Goal: Task Accomplishment & Management: Complete application form

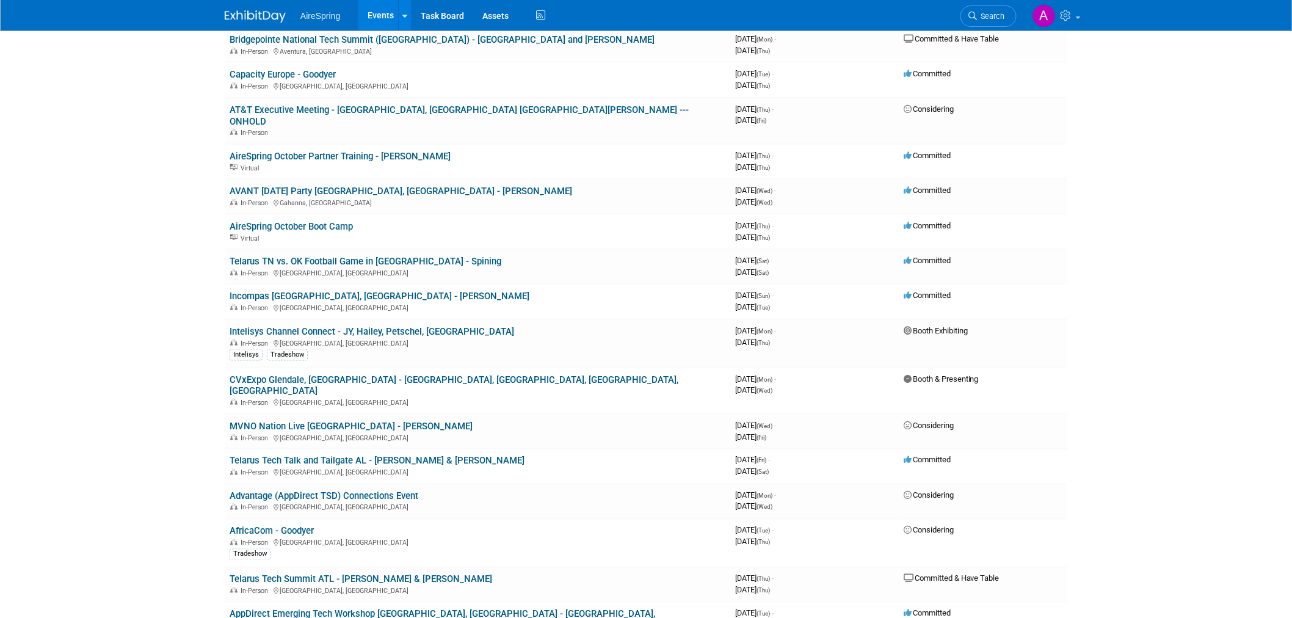
scroll to position [542, 0]
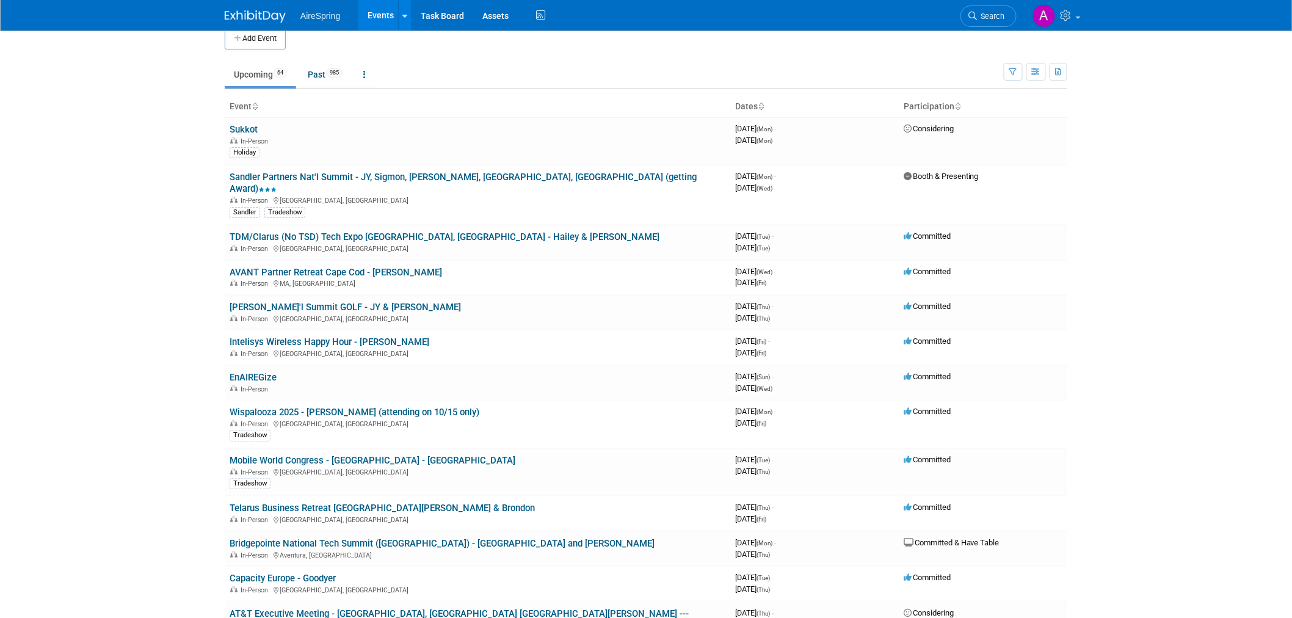
scroll to position [0, 0]
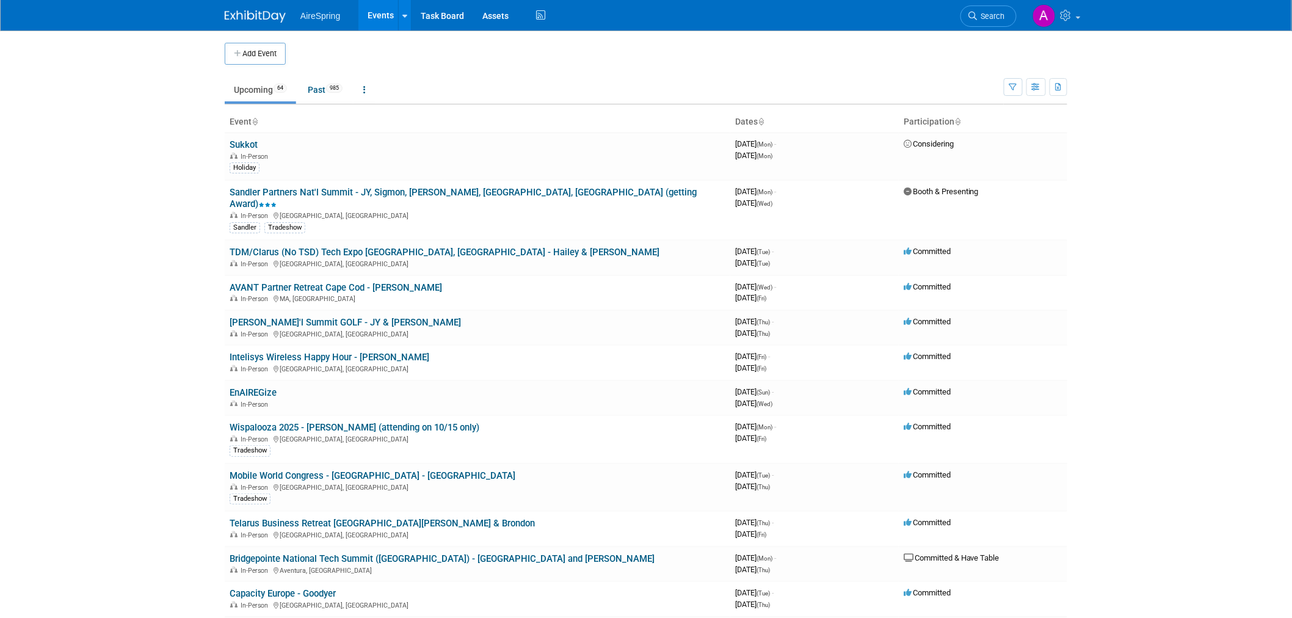
click at [1254, 131] on body "AireSpring Events Add Event Bulk Upload Events Shareable Event Boards Recently …" at bounding box center [646, 309] width 1292 height 618
click at [261, 56] on button "Add Event" at bounding box center [255, 54] width 61 height 22
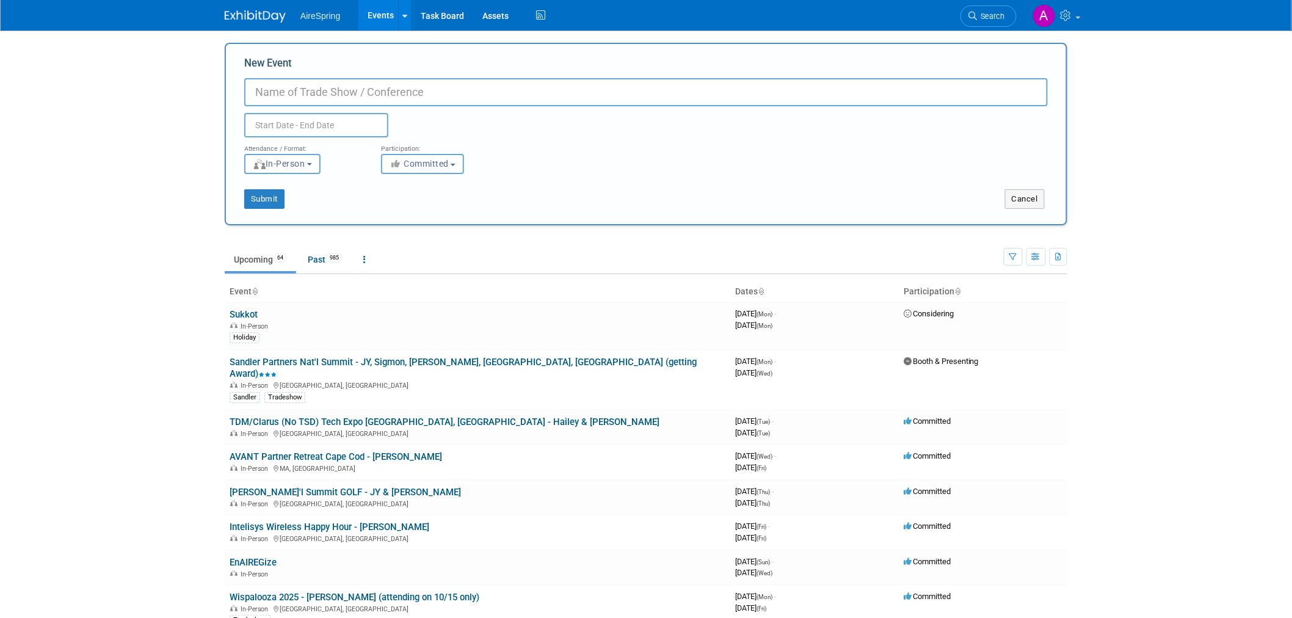
click at [432, 166] on span "Committed" at bounding box center [419, 164] width 59 height 10
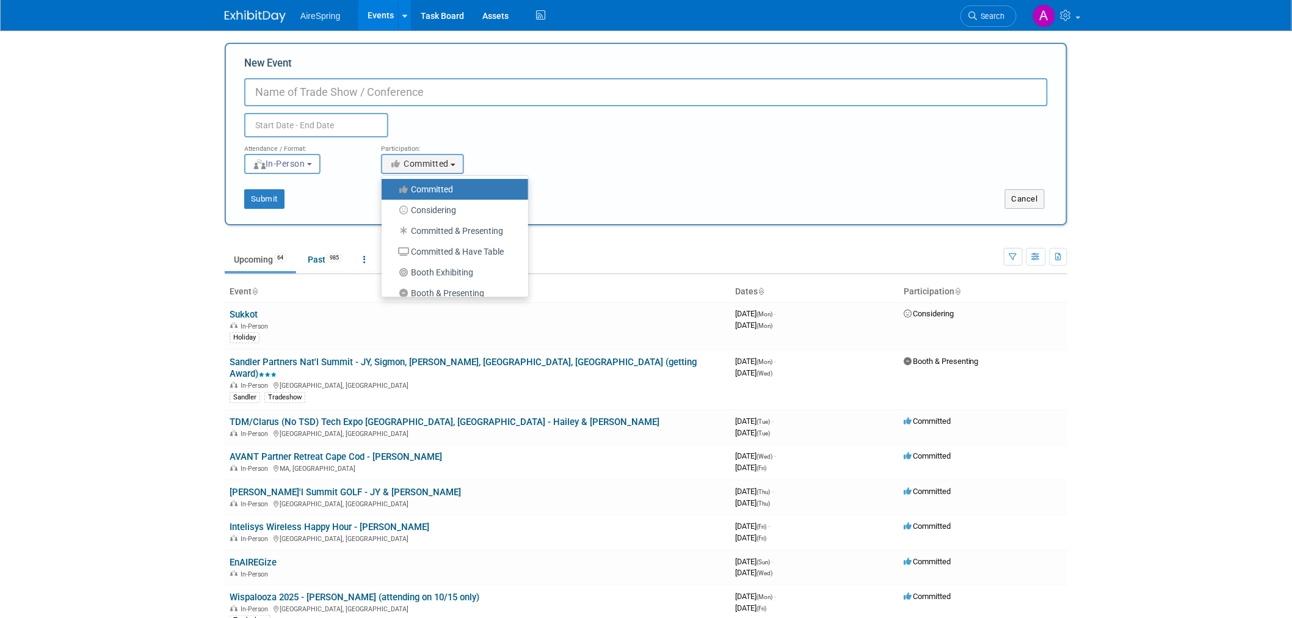
click at [438, 180] on link "Committed" at bounding box center [455, 189] width 147 height 21
click at [442, 177] on ul "Committed Considering Committed & Presenting Committed & Have Table Booth Exhib…" at bounding box center [455, 236] width 148 height 122
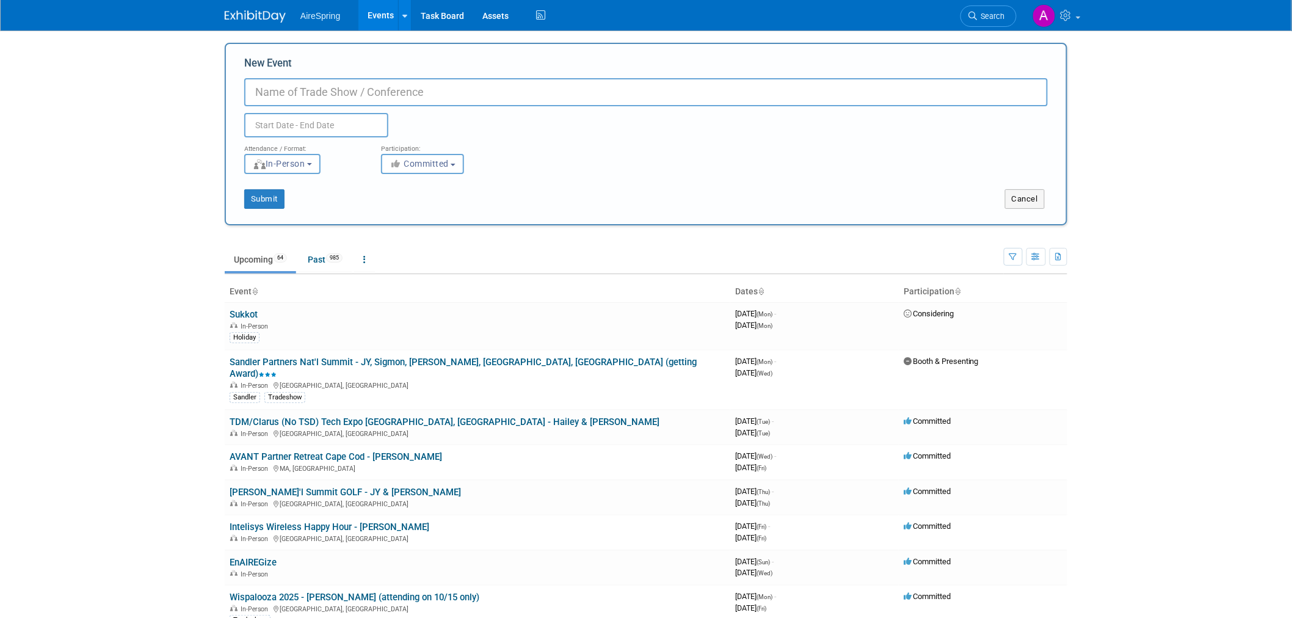
click at [495, 128] on div "Duplicate Event Warning" at bounding box center [646, 121] width 822 height 31
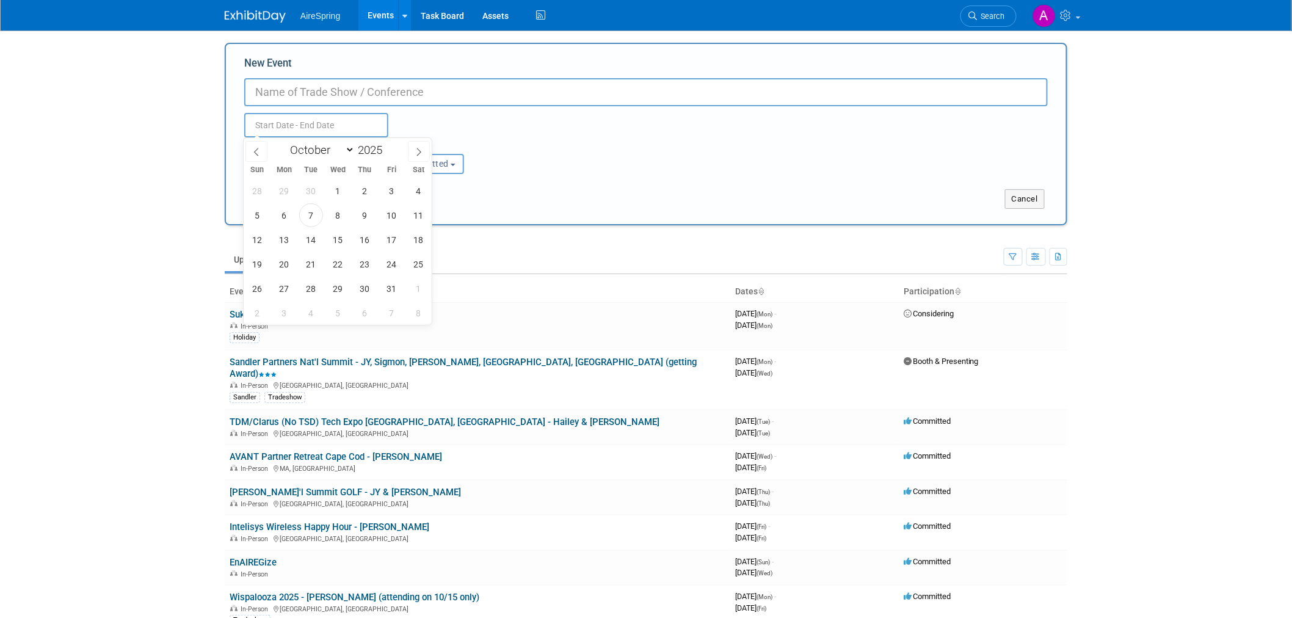
click at [307, 125] on input "text" at bounding box center [316, 125] width 144 height 24
click at [550, 151] on div "Attendance / Format: <img src="https://www.exhibitday.com/Images/Format-InPerso…" at bounding box center [646, 155] width 822 height 37
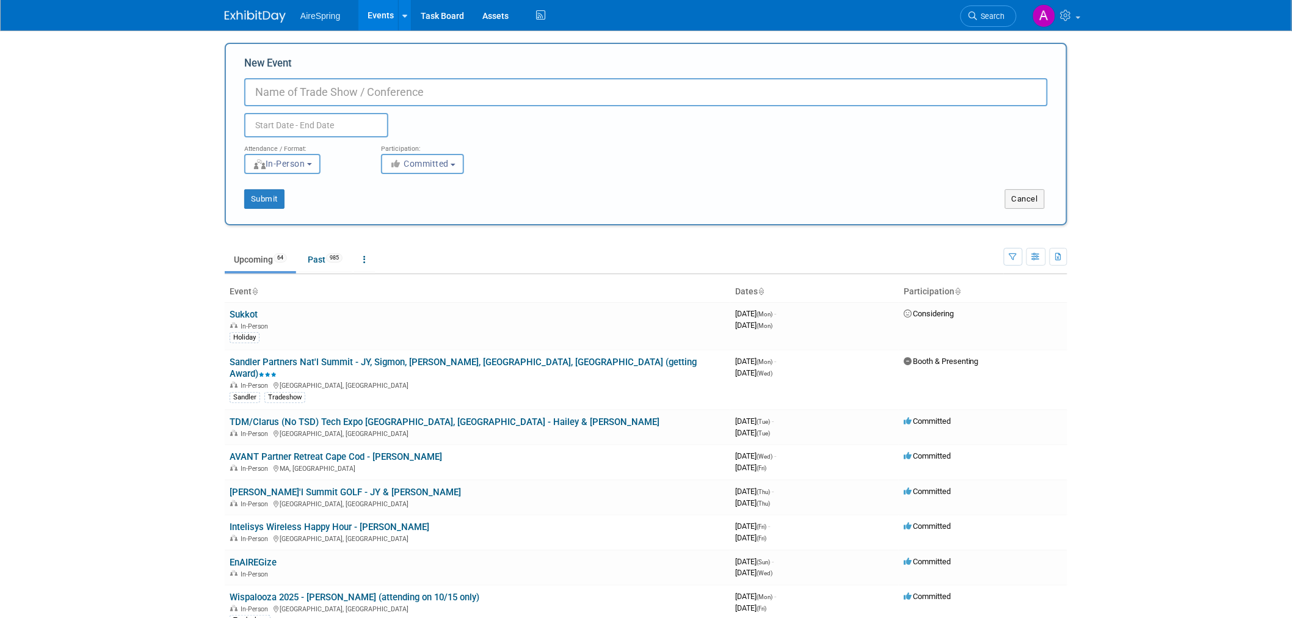
click at [301, 81] on input "New Event" at bounding box center [646, 92] width 804 height 28
paste input "meeting with our agent partners in VA/DC/MD"
drag, startPoint x: 336, startPoint y: 90, endPoint x: 291, endPoint y: 93, distance: 45.9
click at [296, 93] on input "Meeting meeting with our agent partners in VA/DC/MD" at bounding box center [646, 92] width 804 height 28
drag, startPoint x: 338, startPoint y: 90, endPoint x: 319, endPoint y: 89, distance: 18.4
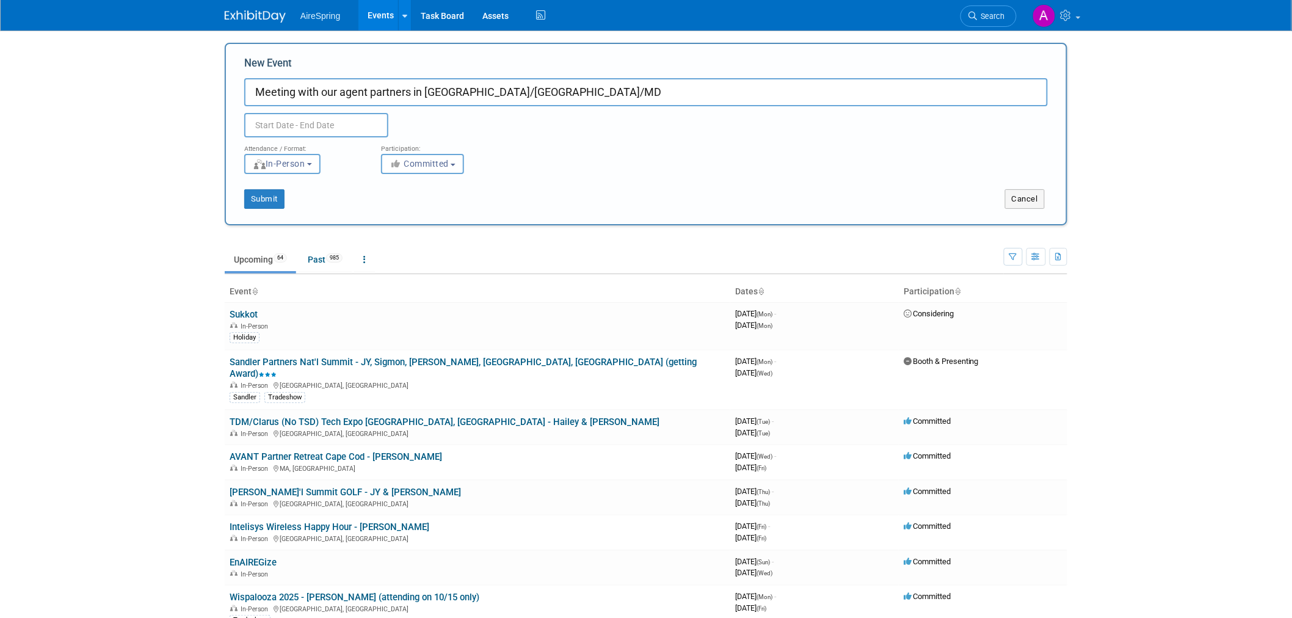
click at [319, 89] on input "Meeting with our agent partners in VA/DC/MD" at bounding box center [646, 92] width 804 height 28
click at [523, 88] on input "Meeting with agent partners in VA/DC/MD" at bounding box center [646, 92] width 804 height 28
click at [566, 90] on input "Meeting with agent partners in VA/DC/MD -" at bounding box center [646, 92] width 804 height 28
paste input "Hirshberger"
type input "Meeting with agent partners in [GEOGRAPHIC_DATA]/DC/MD - [PERSON_NAME]"
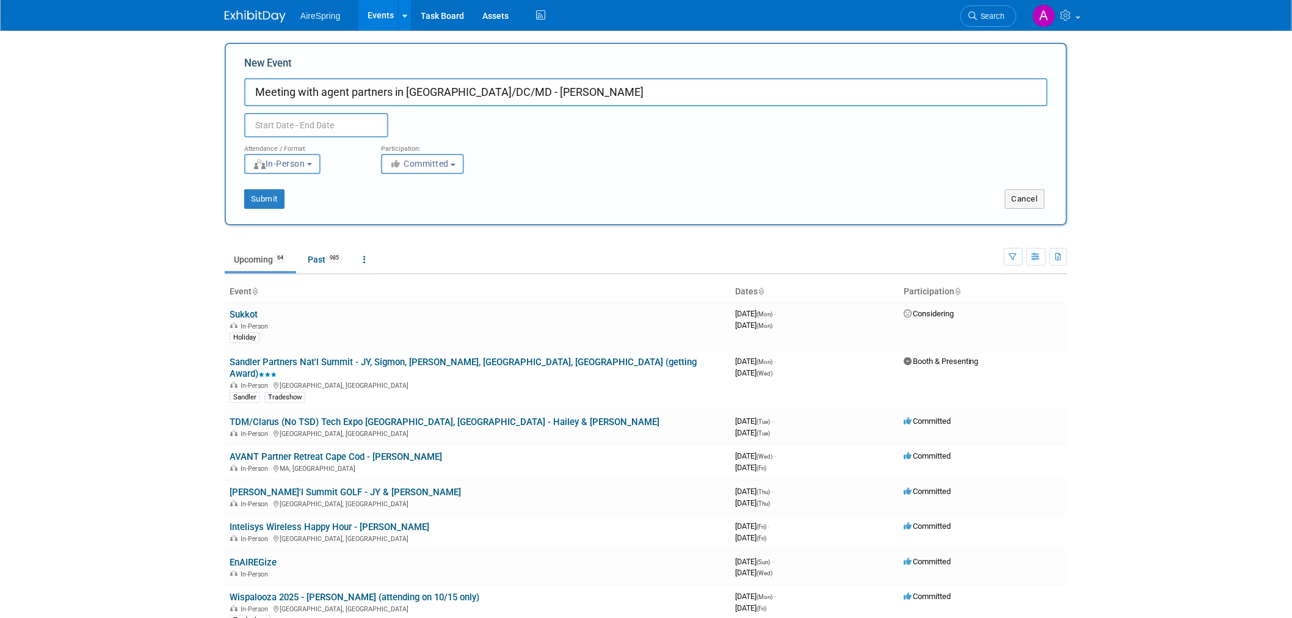
click at [324, 127] on input "text" at bounding box center [316, 125] width 144 height 24
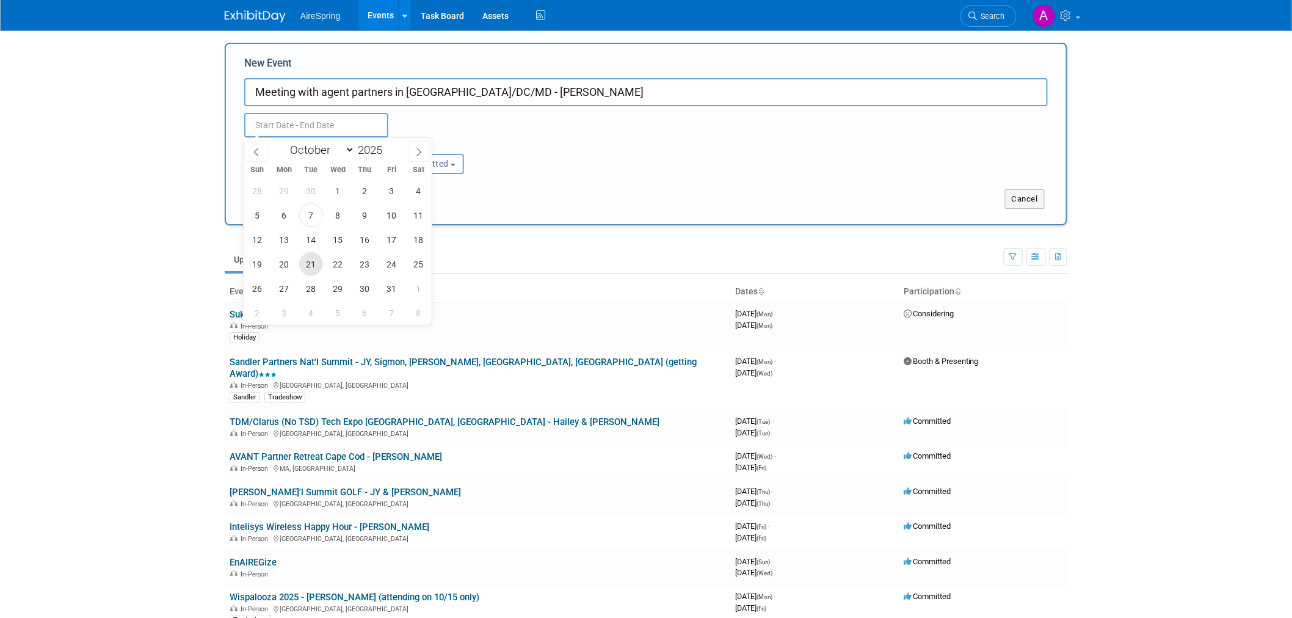
click at [310, 260] on span "21" at bounding box center [311, 264] width 24 height 24
click at [394, 258] on span "24" at bounding box center [392, 264] width 24 height 24
type input "[DATE] to [DATE]"
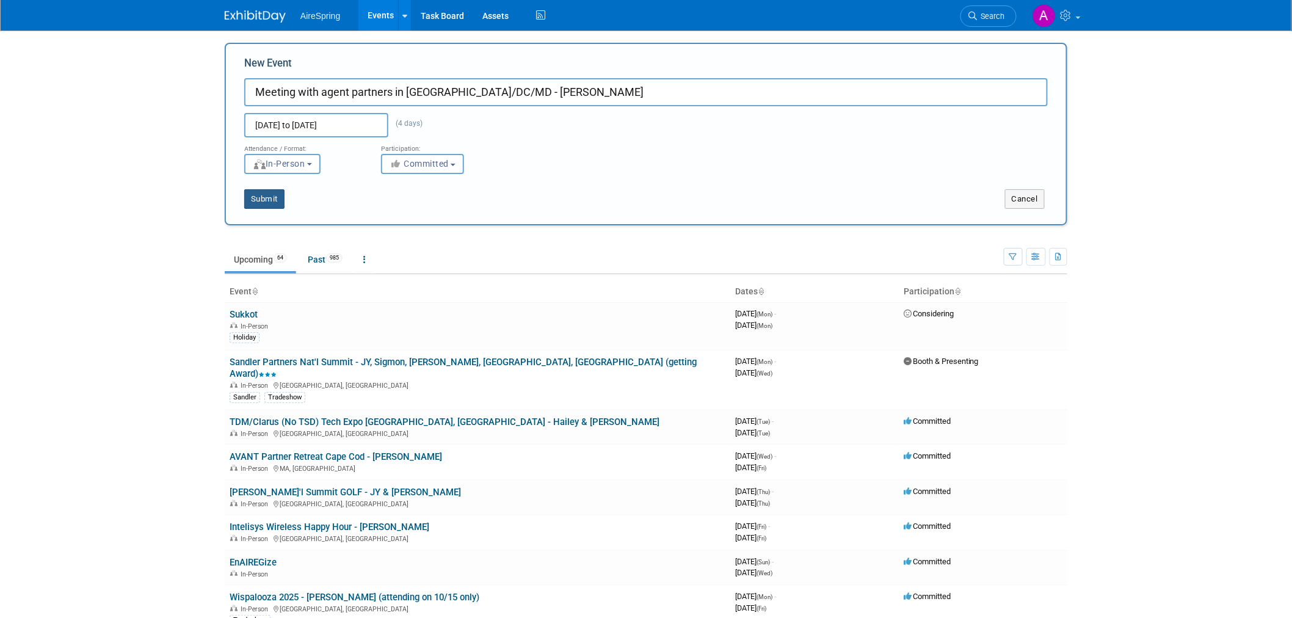
click at [264, 195] on button "Submit" at bounding box center [264, 199] width 40 height 20
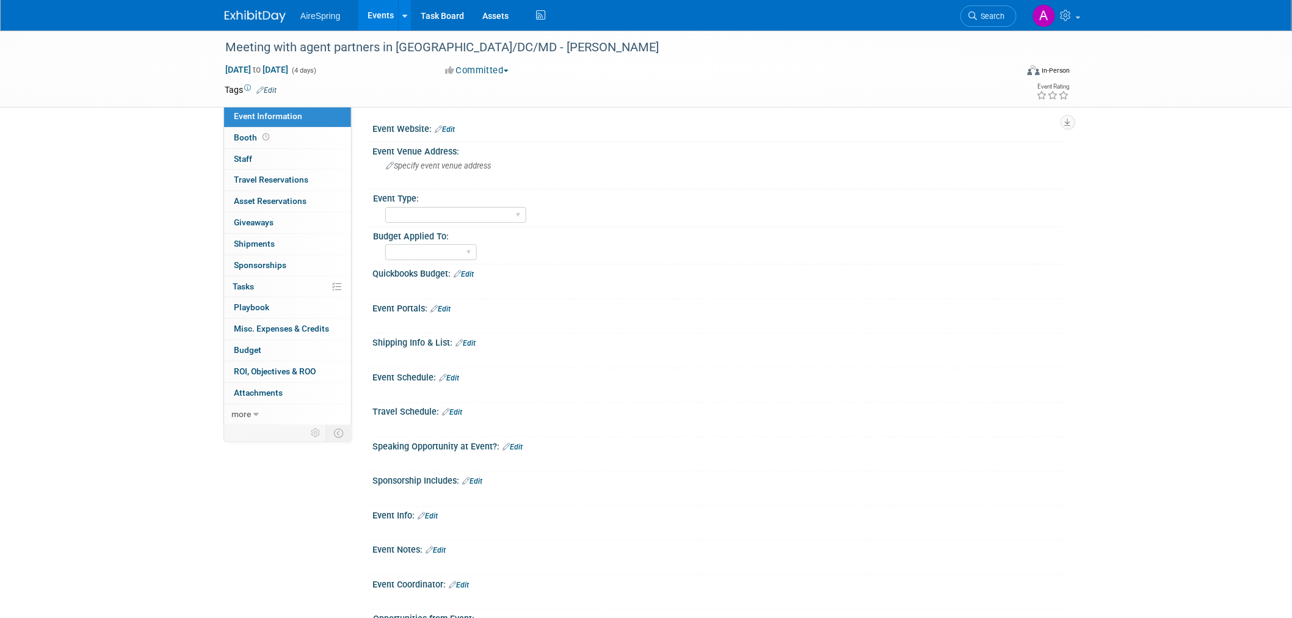
click at [126, 228] on div "Meeting with agent partners in [GEOGRAPHIC_DATA]/DC/MD - [PERSON_NAME] [DATE] t…" at bounding box center [646, 356] width 1292 height 650
click at [274, 87] on link "Edit" at bounding box center [266, 90] width 20 height 9
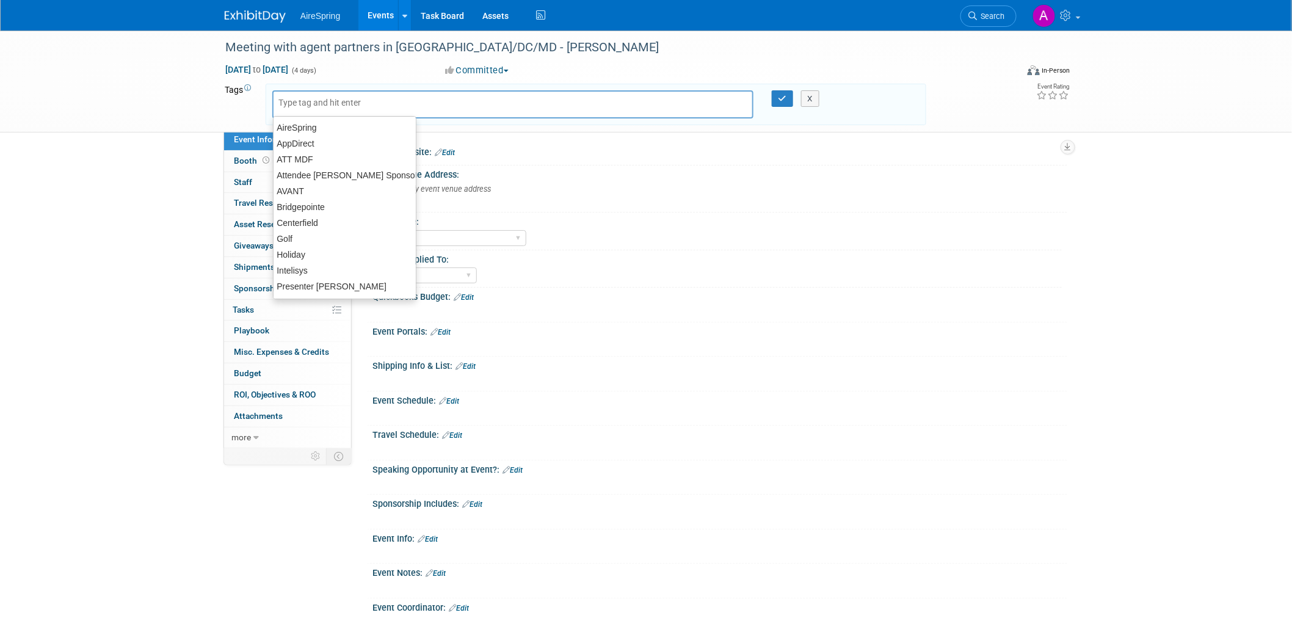
click at [142, 114] on div "Meeting with agent partners in [GEOGRAPHIC_DATA]/DC/MD - [PERSON_NAME] [DATE] t…" at bounding box center [646, 82] width 1292 height 102
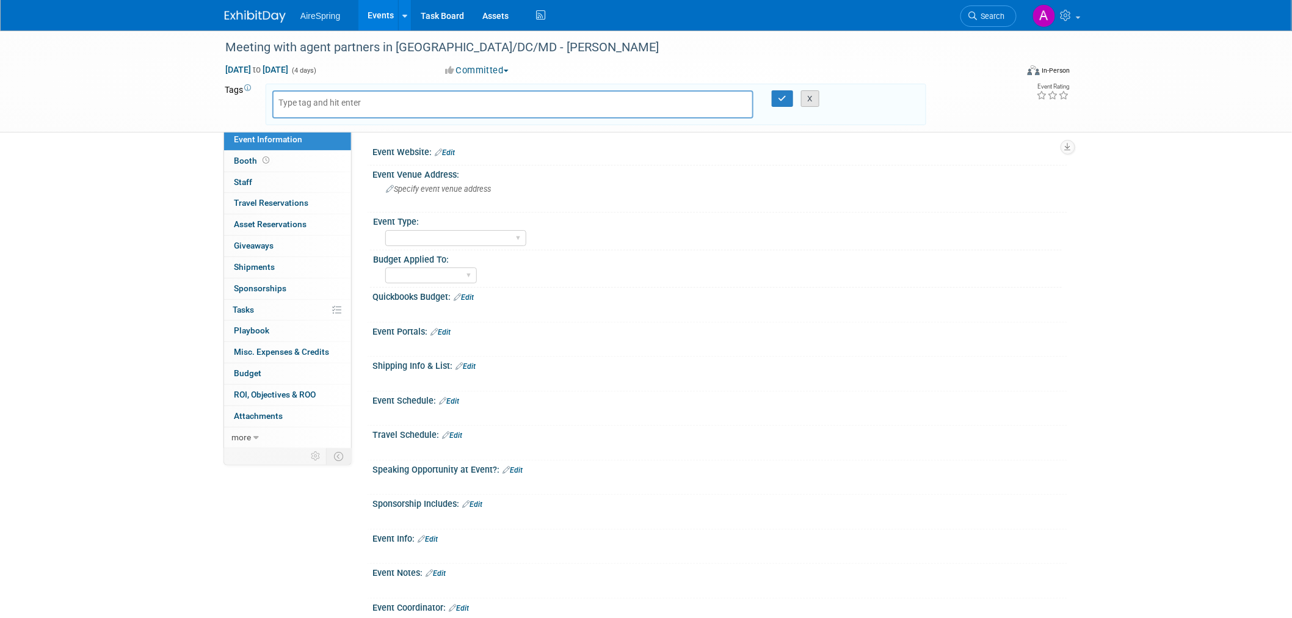
click at [807, 98] on button "X" at bounding box center [810, 98] width 19 height 17
